Goal: Information Seeking & Learning: Find specific fact

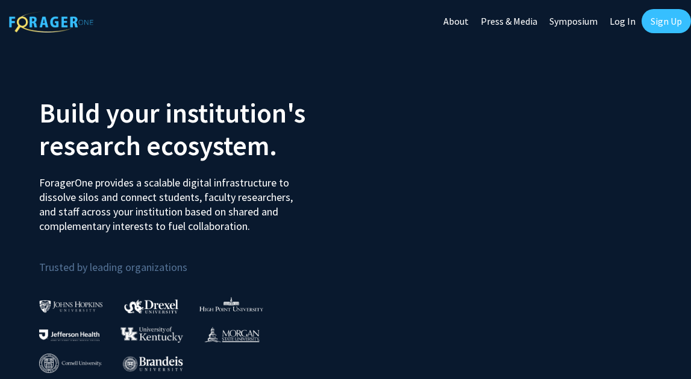
click at [624, 27] on link "Log In" at bounding box center [623, 21] width 38 height 42
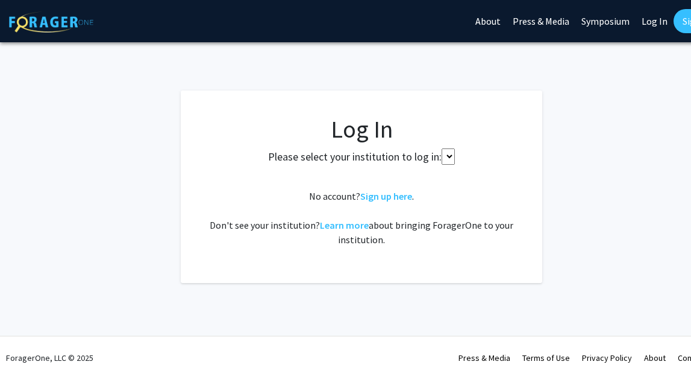
click at [447, 152] on select at bounding box center [448, 156] width 13 height 16
select select
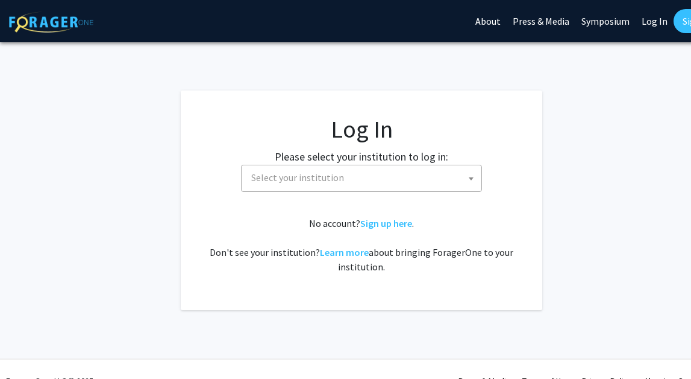
click at [398, 184] on span "Select your institution" at bounding box center [364, 177] width 235 height 25
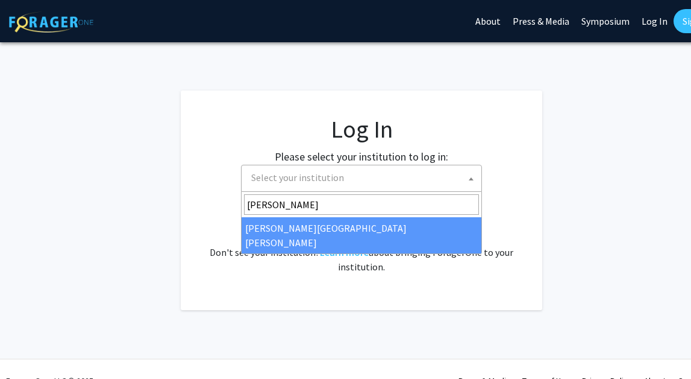
type input "john"
select select "1"
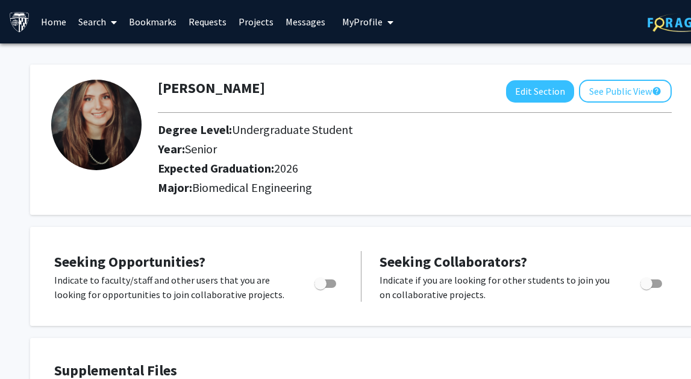
click at [53, 19] on link "Home" at bounding box center [53, 22] width 37 height 42
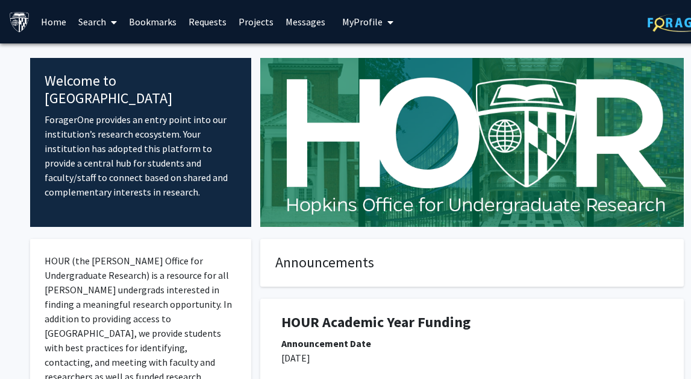
click at [122, 25] on link "Search" at bounding box center [97, 22] width 51 height 42
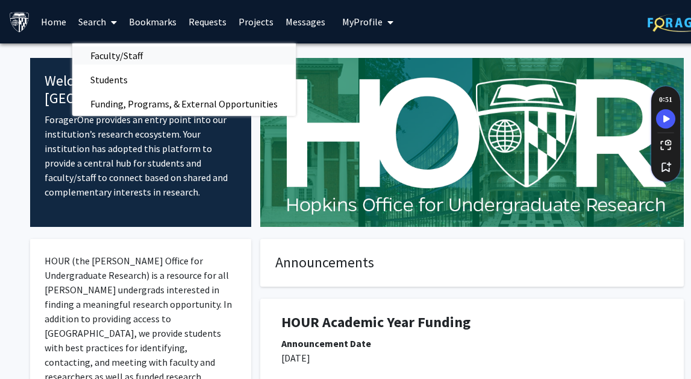
click at [116, 52] on span "Faculty/Staff" at bounding box center [116, 55] width 89 height 24
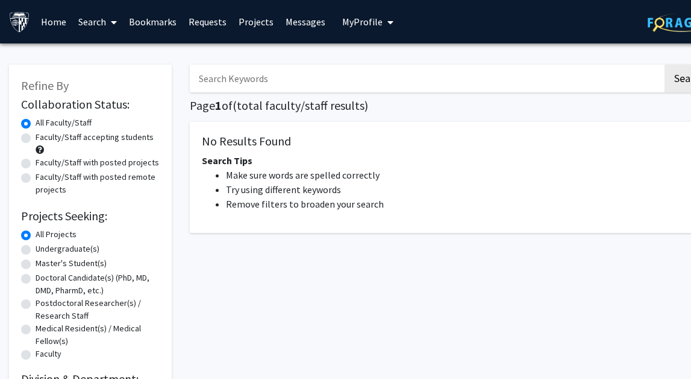
click at [239, 79] on input "Search Keywords" at bounding box center [426, 78] width 473 height 28
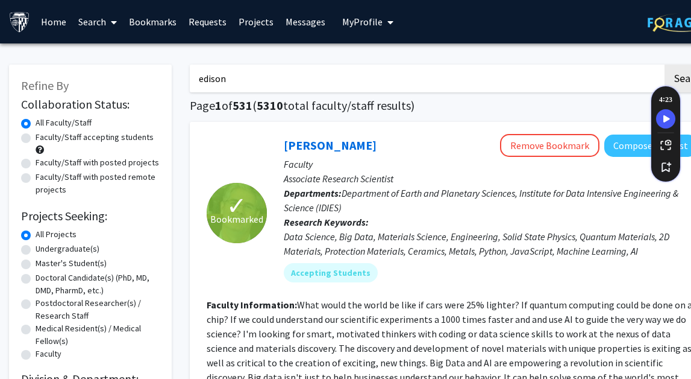
type input "edison"
click at [665, 64] on button "Search" at bounding box center [689, 78] width 49 height 28
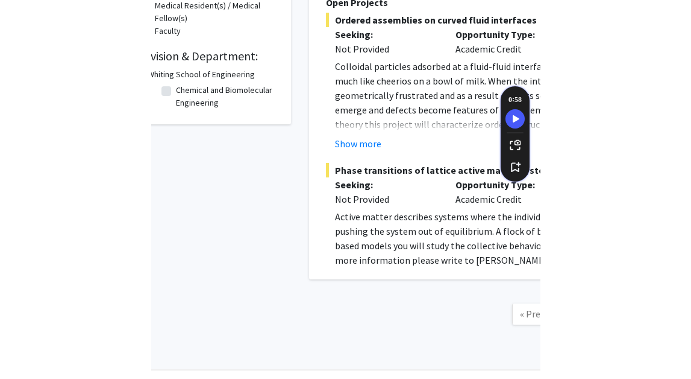
scroll to position [303, 32]
